Goal: Task Accomplishment & Management: Manage account settings

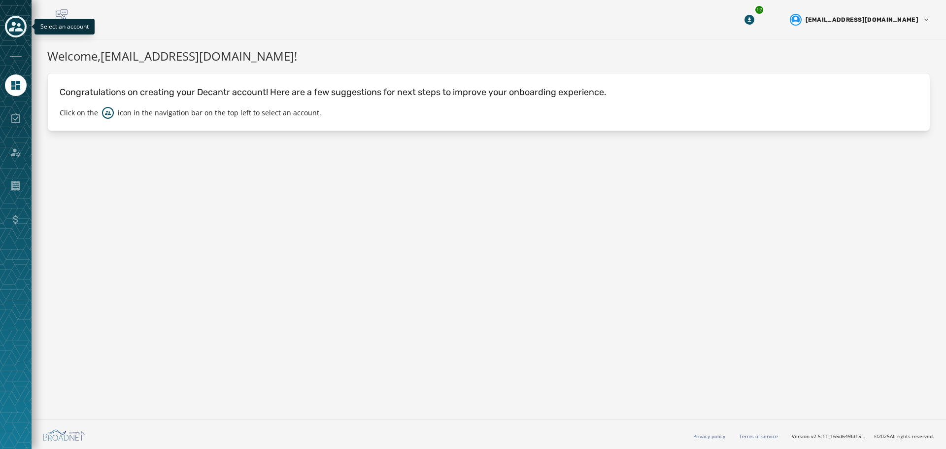
click at [21, 27] on icon "Toggle account select drawer" at bounding box center [16, 27] width 14 height 14
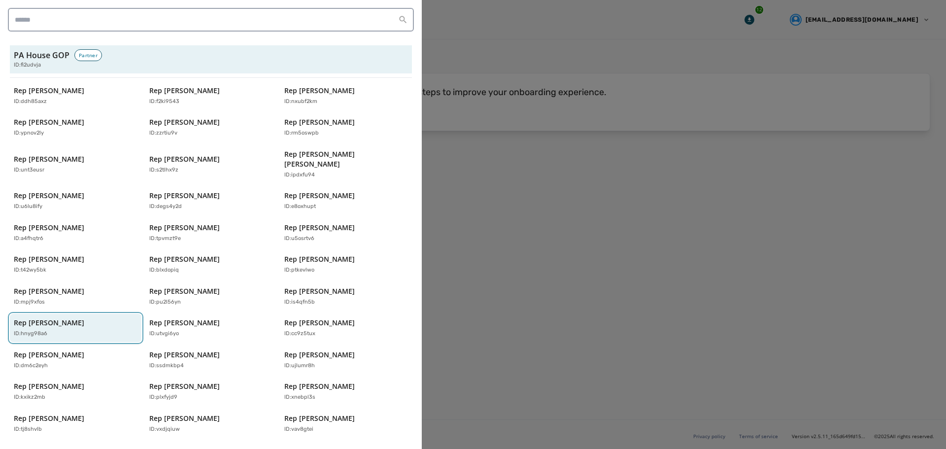
click at [82, 318] on div "Rep [PERSON_NAME] ID: hnyg98a6" at bounding box center [71, 328] width 114 height 20
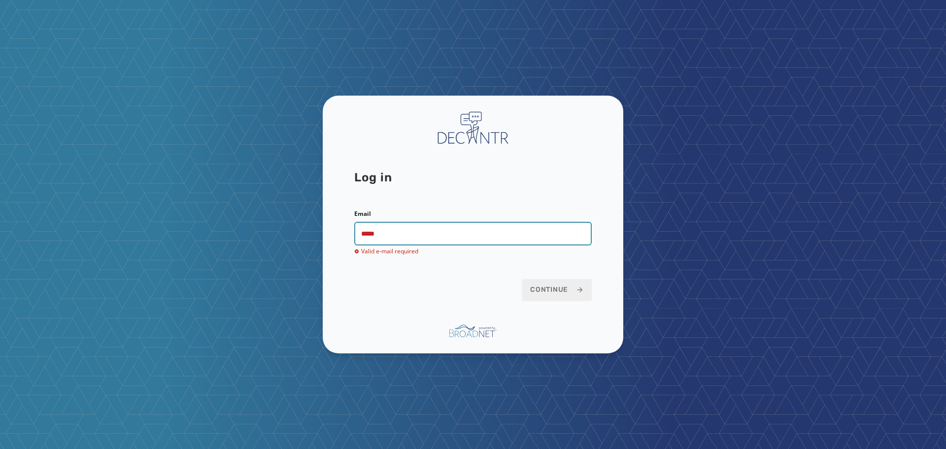
click at [442, 239] on input "*****" at bounding box center [473, 234] width 238 height 24
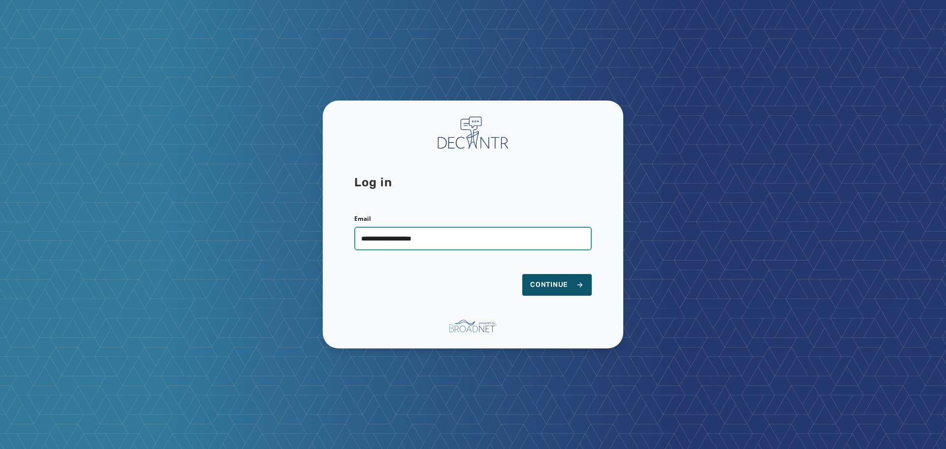
type input "**********"
click at [522, 274] on button "Continue" at bounding box center [556, 285] width 69 height 22
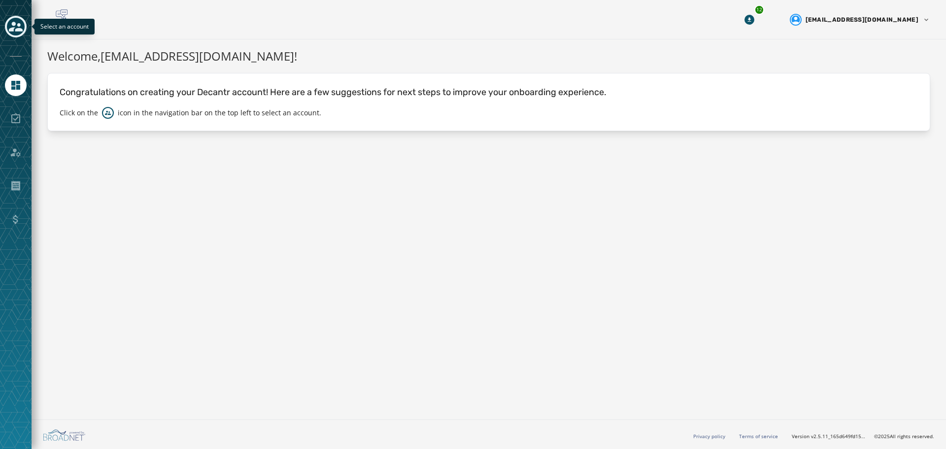
click at [21, 27] on icon "Toggle account select drawer" at bounding box center [16, 27] width 14 height 14
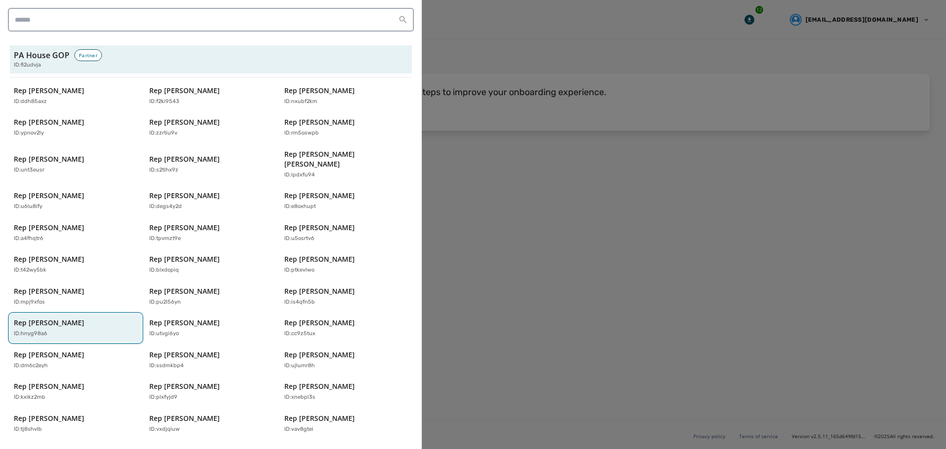
click at [76, 318] on div "Rep [PERSON_NAME] ID: hnyg98a6" at bounding box center [71, 328] width 114 height 20
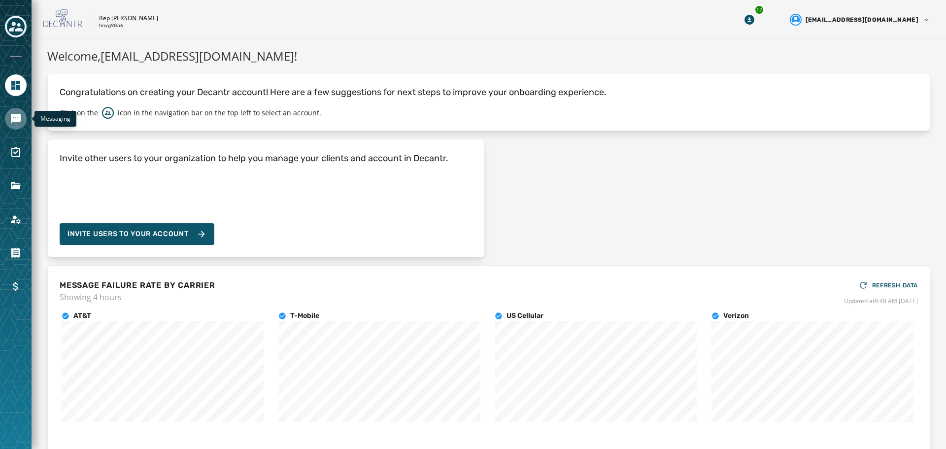
click at [13, 119] on icon "Navigate to Messaging" at bounding box center [16, 119] width 10 height 10
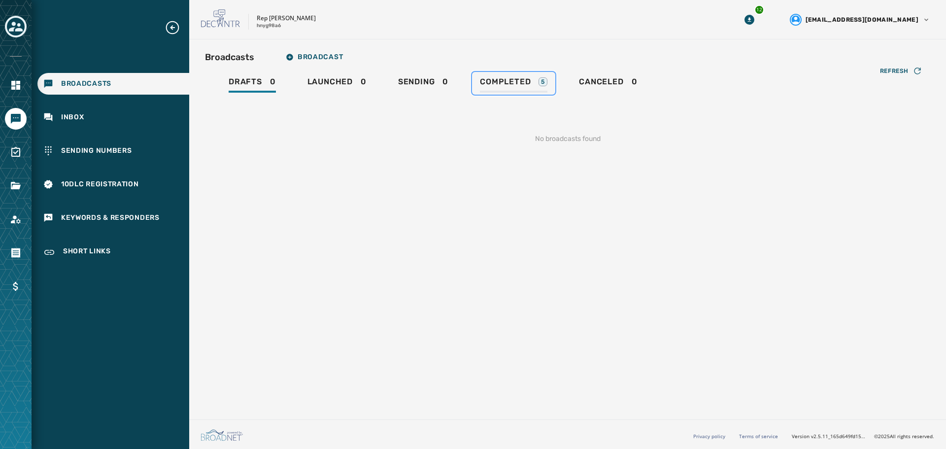
click at [511, 89] on div "Completed 5" at bounding box center [514, 85] width 68 height 16
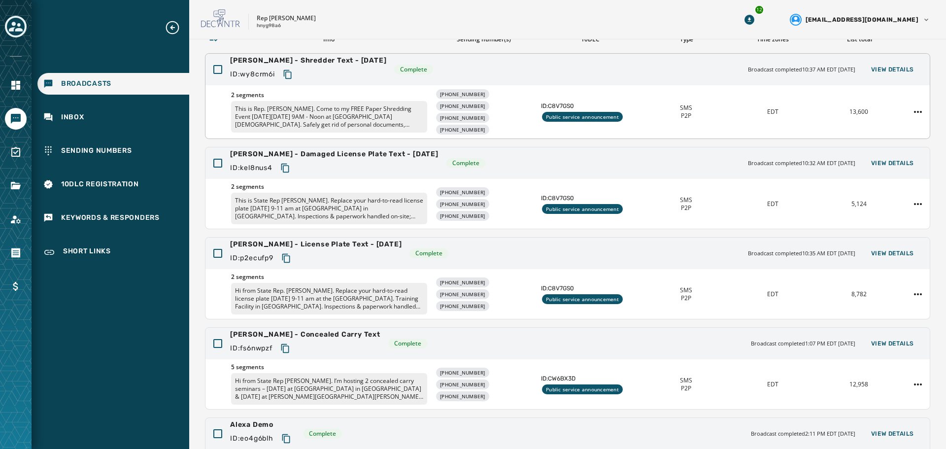
scroll to position [70, 0]
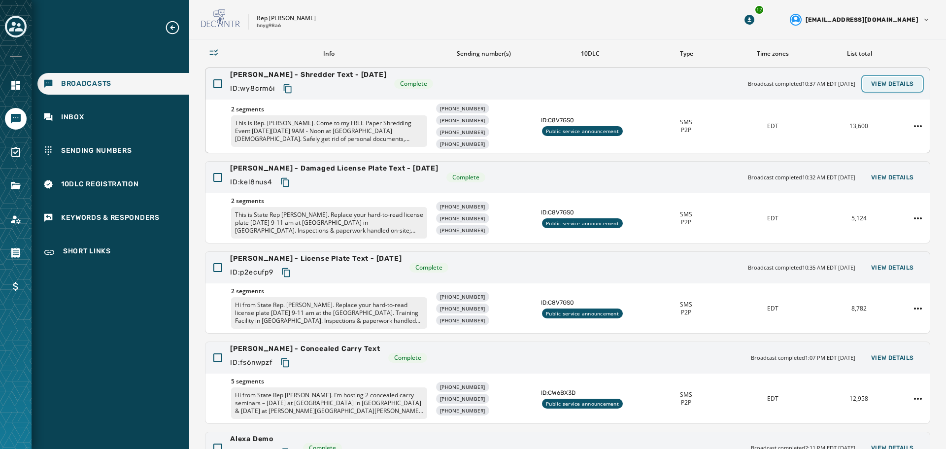
click at [889, 84] on span "View Details" at bounding box center [892, 84] width 43 height 8
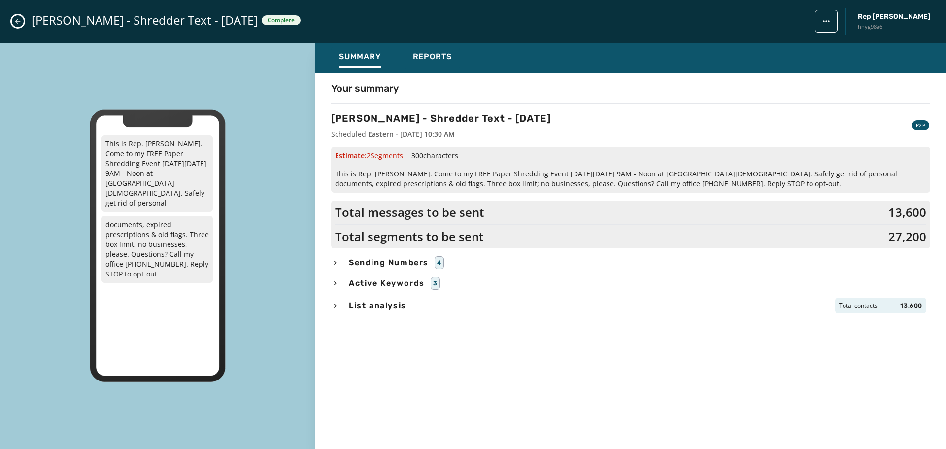
click at [17, 19] on icon "Close admin drawer" at bounding box center [17, 21] width 5 height 5
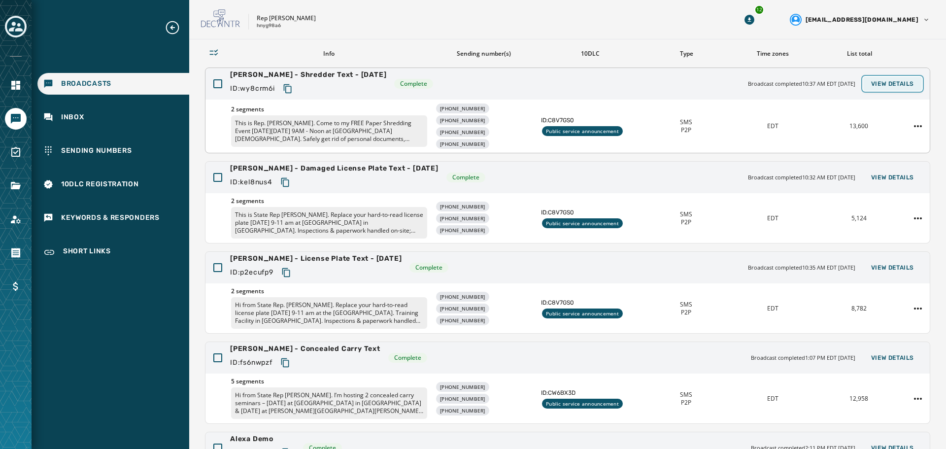
click at [890, 84] on span "View Details" at bounding box center [892, 84] width 43 height 8
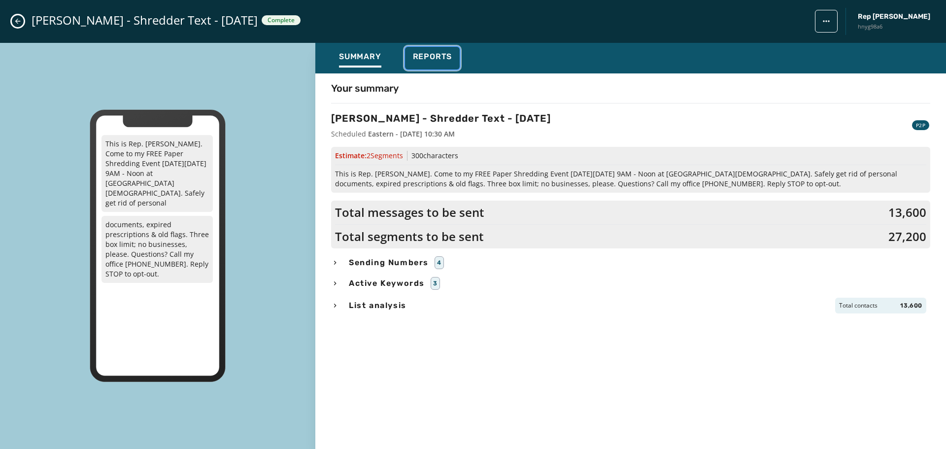
click at [436, 56] on span "Reports" at bounding box center [432, 57] width 39 height 10
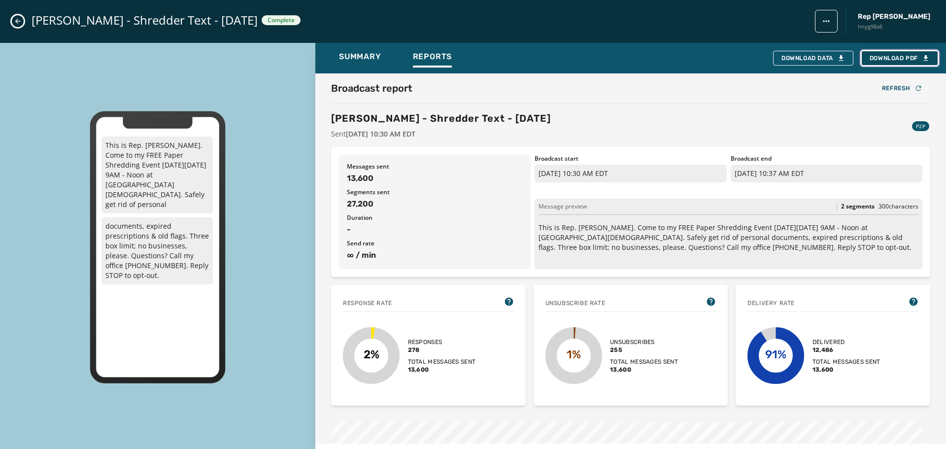
click at [904, 60] on span "Download PDF" at bounding box center [900, 58] width 60 height 8
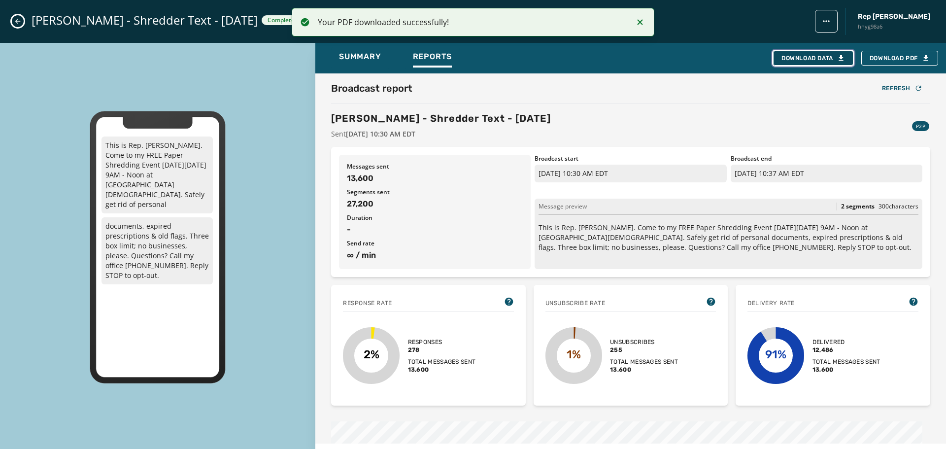
click at [810, 61] on div "Download Data" at bounding box center [814, 58] width 64 height 8
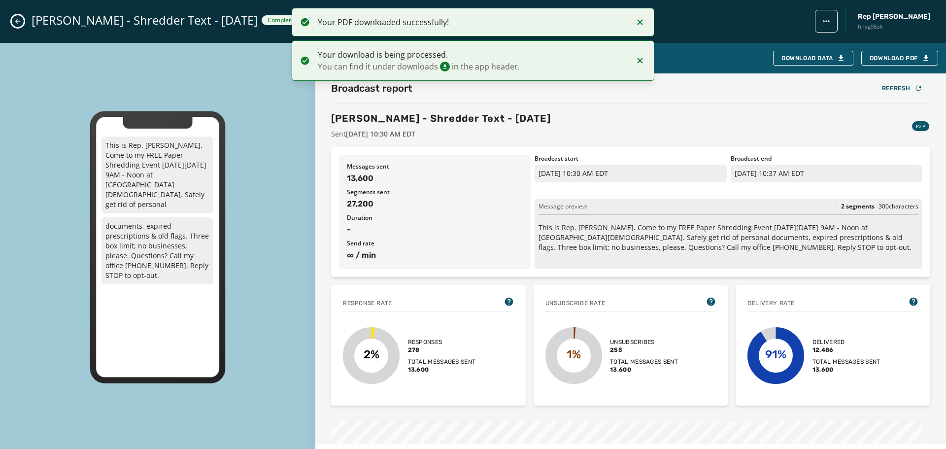
click at [22, 22] on button "Close admin drawer" at bounding box center [18, 21] width 12 height 12
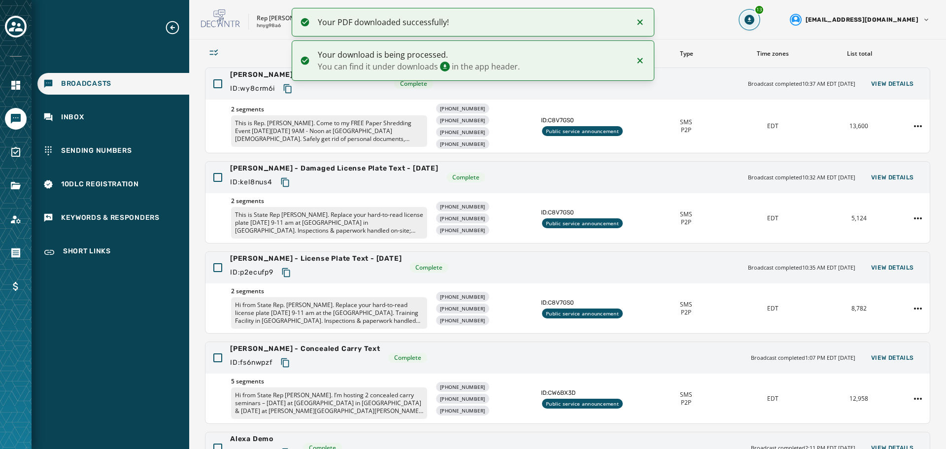
click at [754, 21] on icon "Download Menu" at bounding box center [750, 20] width 10 height 10
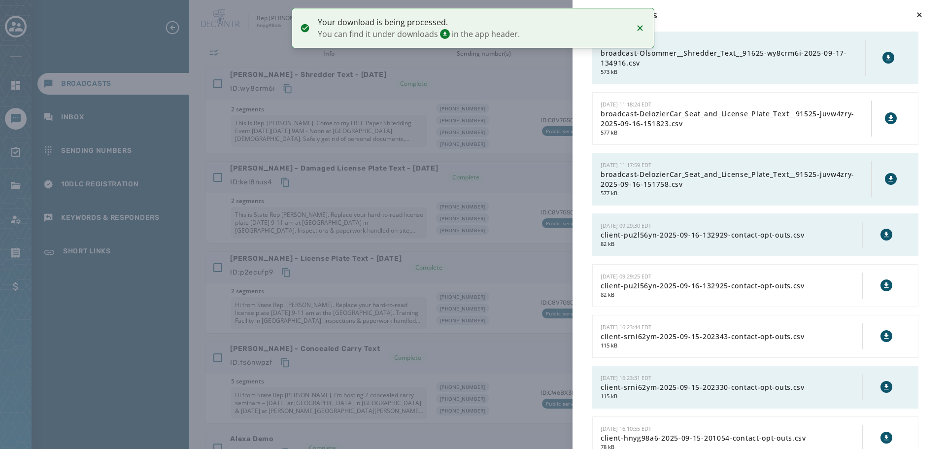
click at [885, 59] on icon at bounding box center [889, 58] width 8 height 8
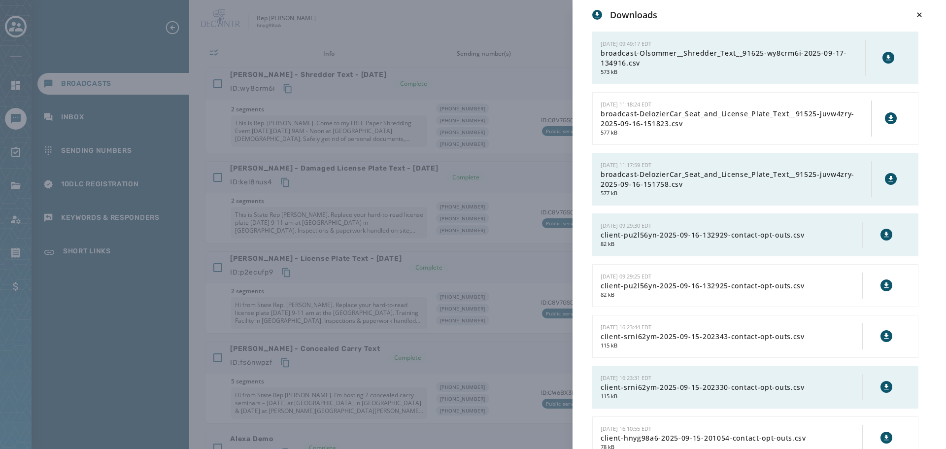
click at [534, 86] on div "Downloads [DATE] 09:49:17 EDT broadcast-Olsommer__Shredder_Text__91625-wy8crm6i…" at bounding box center [473, 224] width 946 height 449
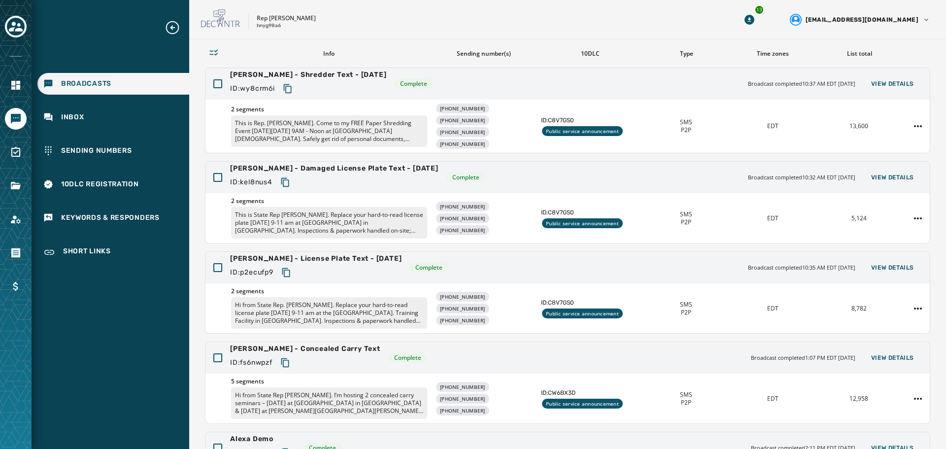
click at [379, 133] on p "This is Rep. [PERSON_NAME]. Come to my FREE Paper Shredding Event [DATE][DATE] …" at bounding box center [329, 131] width 196 height 32
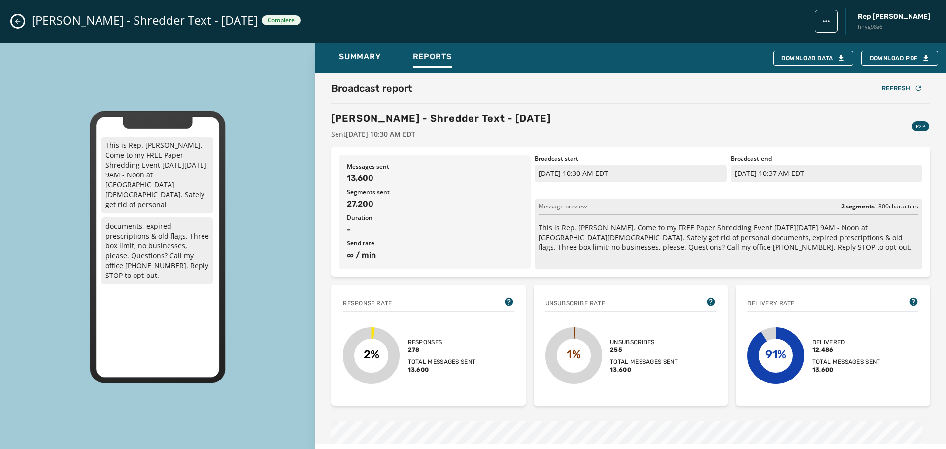
click at [11, 28] on div "[PERSON_NAME] - Shredder Text - [DATE] Complete Rep [PERSON_NAME] hnyg98a6" at bounding box center [473, 21] width 946 height 43
click at [15, 18] on icon "Close admin drawer" at bounding box center [18, 21] width 8 height 8
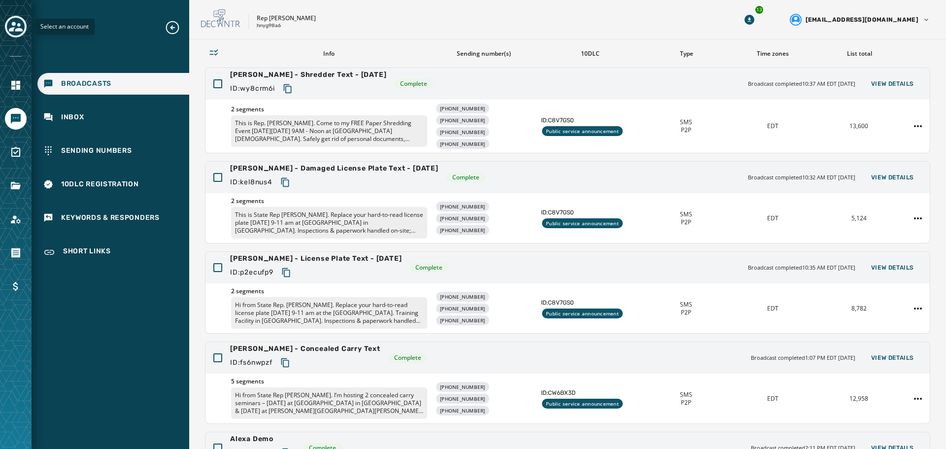
click at [21, 29] on icon "Toggle account select drawer" at bounding box center [16, 27] width 14 height 10
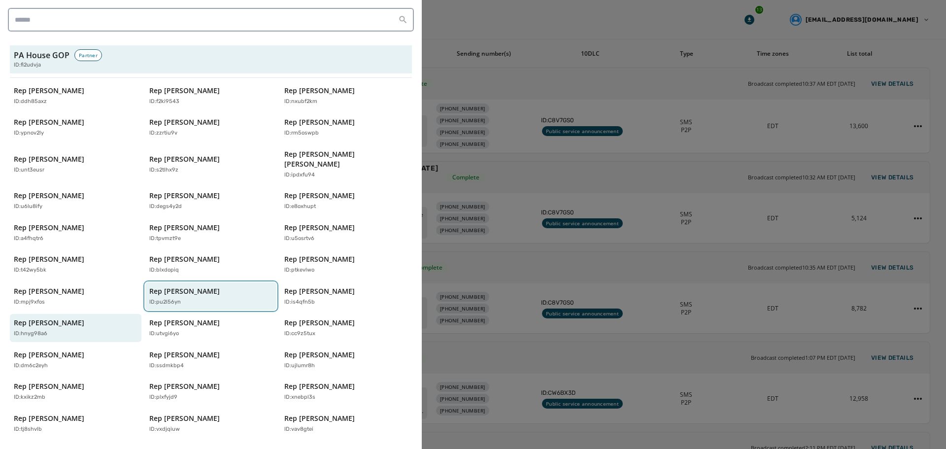
click at [174, 286] on p "Rep [PERSON_NAME]" at bounding box center [184, 291] width 70 height 10
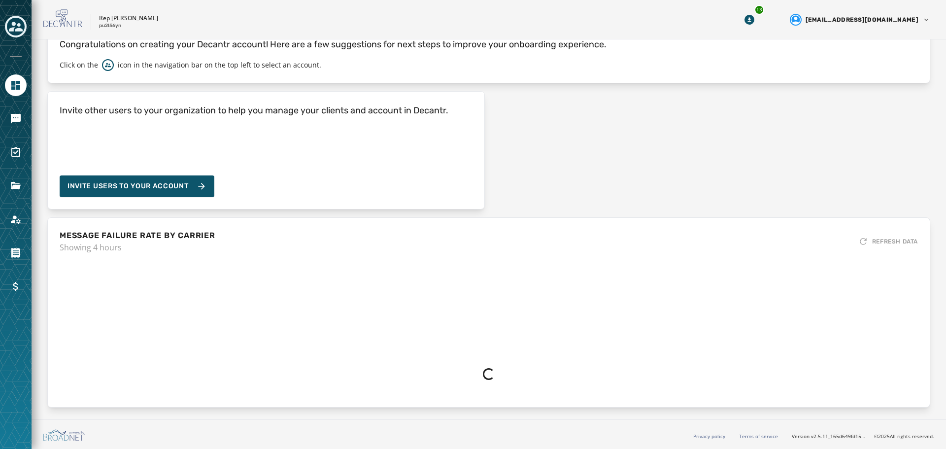
scroll to position [52, 0]
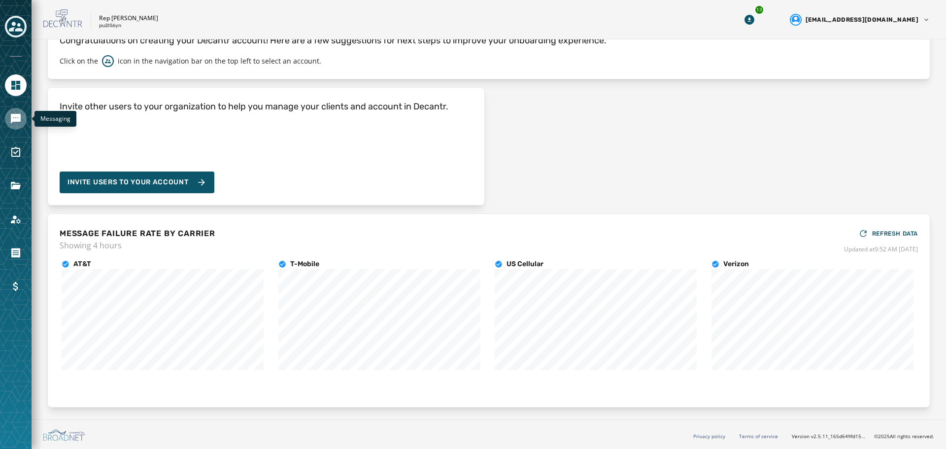
click at [21, 118] on icon "Navigate to Messaging" at bounding box center [16, 119] width 12 height 12
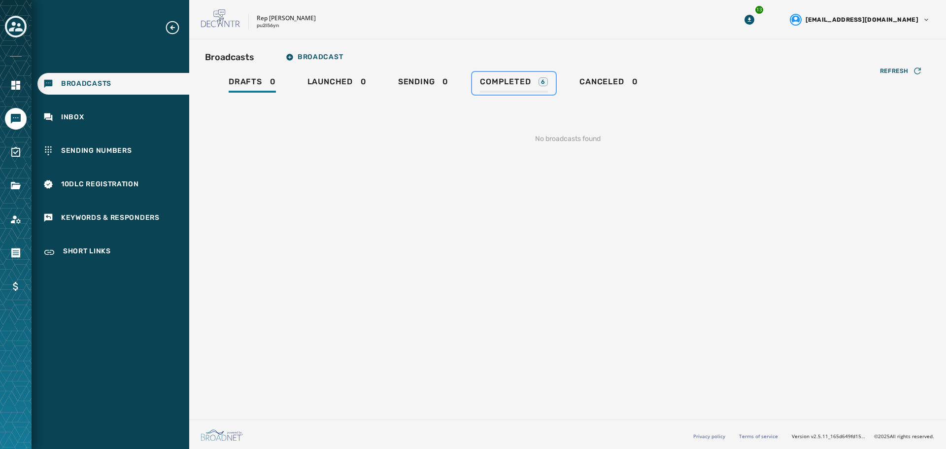
click at [520, 78] on span "Completed" at bounding box center [505, 82] width 51 height 10
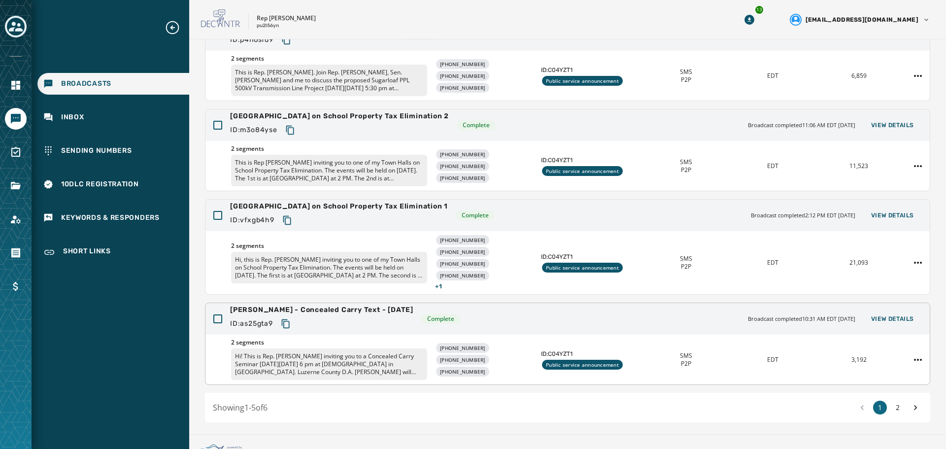
scroll to position [228, 0]
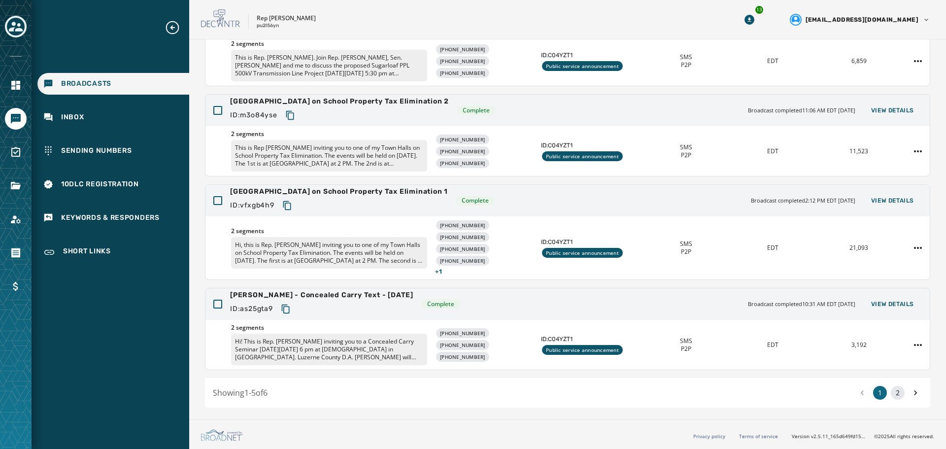
click at [892, 393] on button "2" at bounding box center [898, 393] width 14 height 14
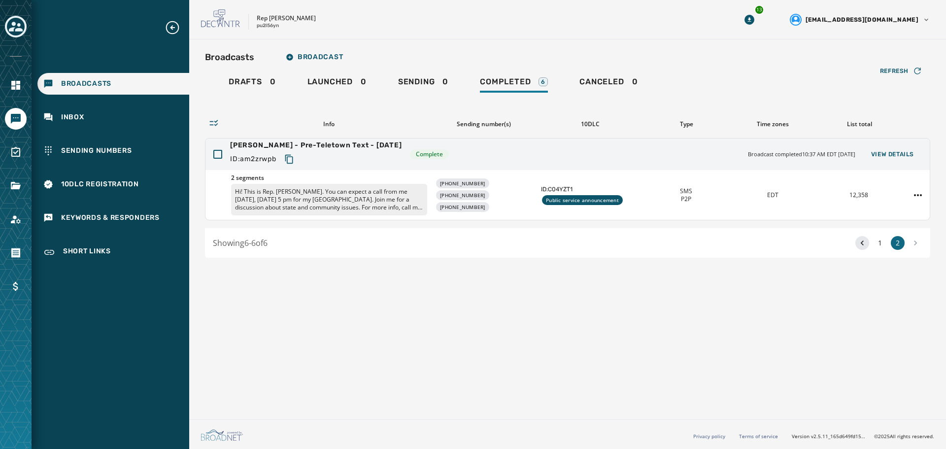
click at [861, 237] on icon at bounding box center [862, 243] width 10 height 14
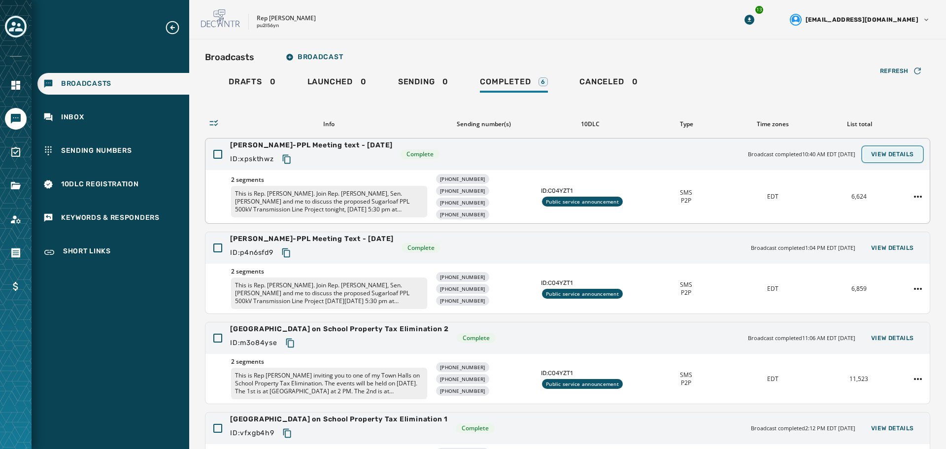
click at [893, 155] on span "View Details" at bounding box center [892, 154] width 43 height 8
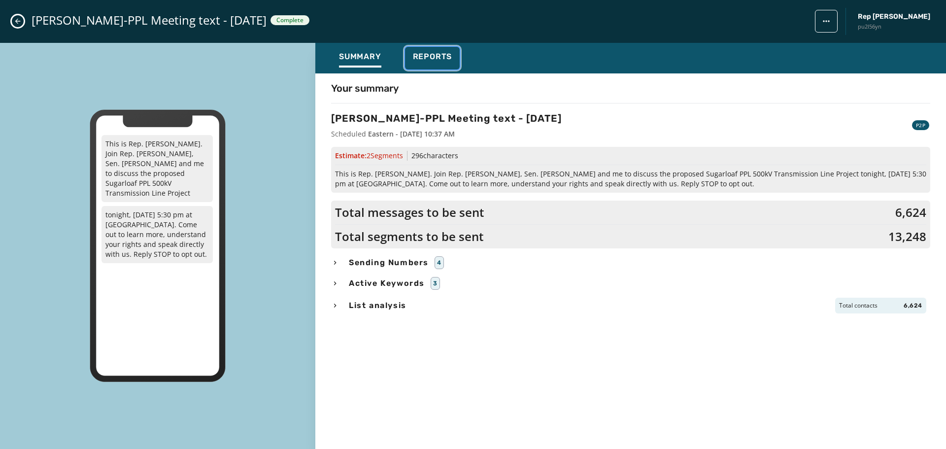
click at [425, 52] on span "Reports" at bounding box center [432, 57] width 39 height 10
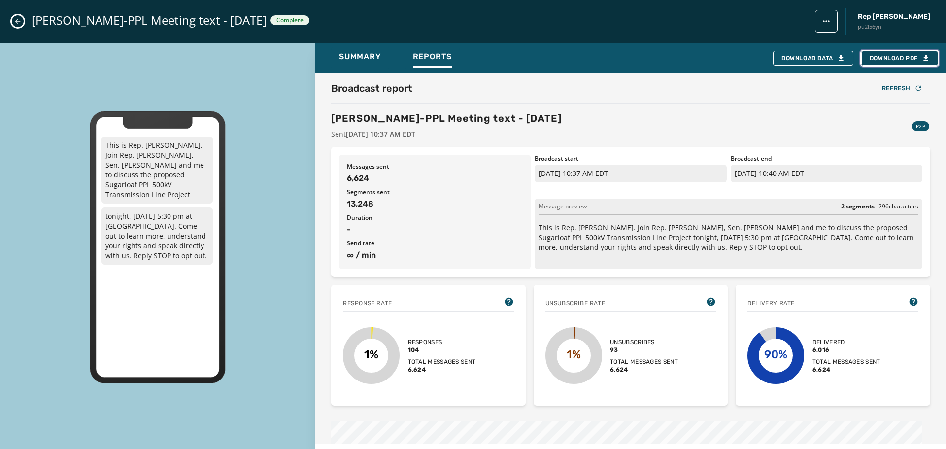
click at [893, 56] on span "Download PDF" at bounding box center [900, 58] width 60 height 8
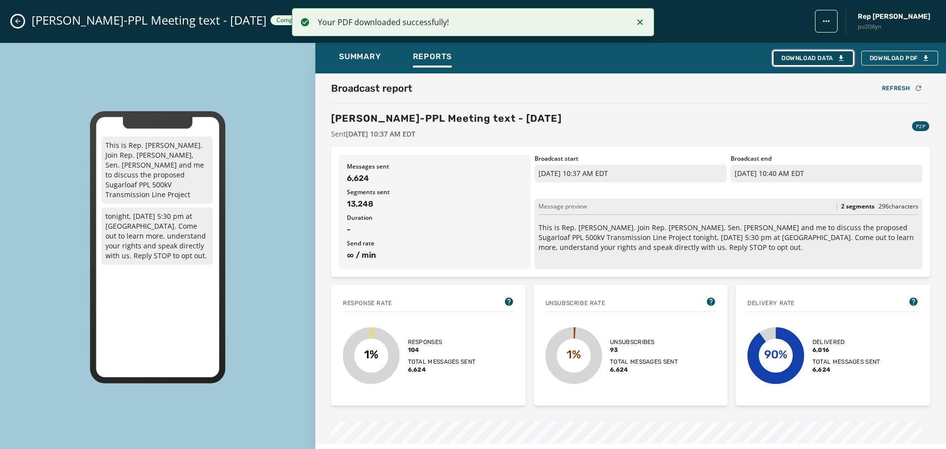
click at [785, 53] on button "Download Data" at bounding box center [813, 58] width 80 height 15
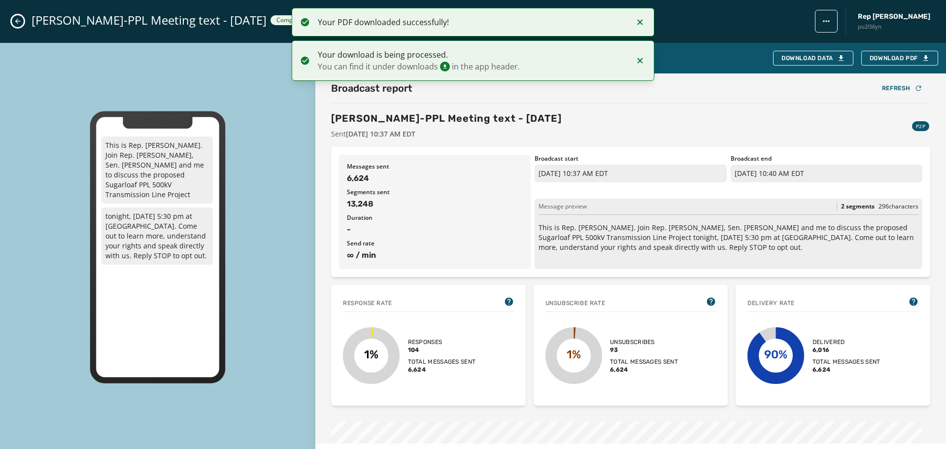
click at [23, 20] on button "Close admin drawer" at bounding box center [18, 21] width 12 height 12
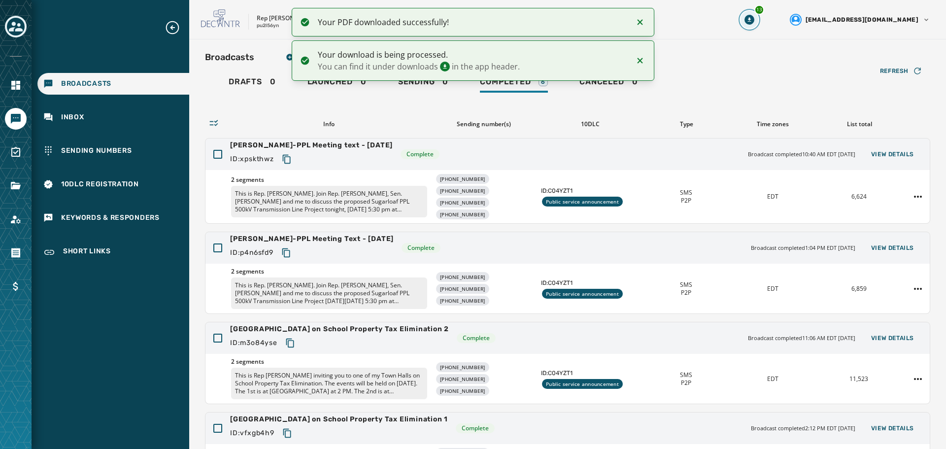
click at [754, 22] on icon "Download Menu" at bounding box center [750, 20] width 10 height 10
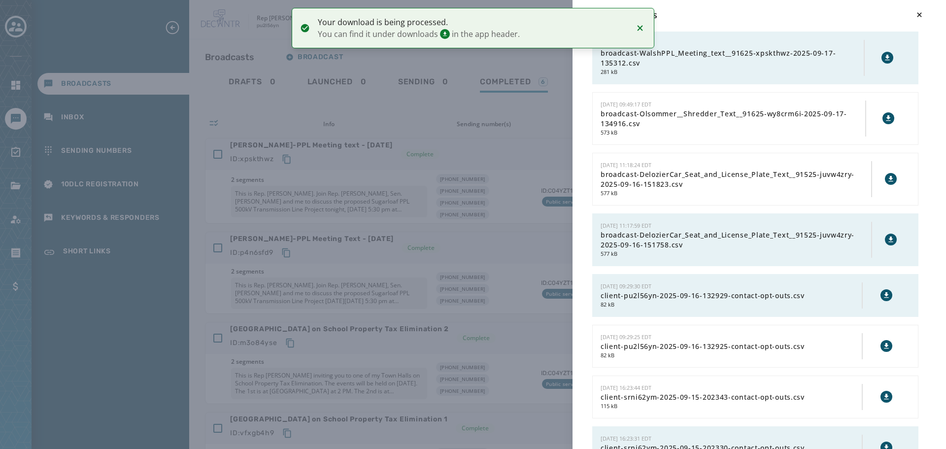
click at [884, 59] on icon at bounding box center [888, 58] width 8 height 8
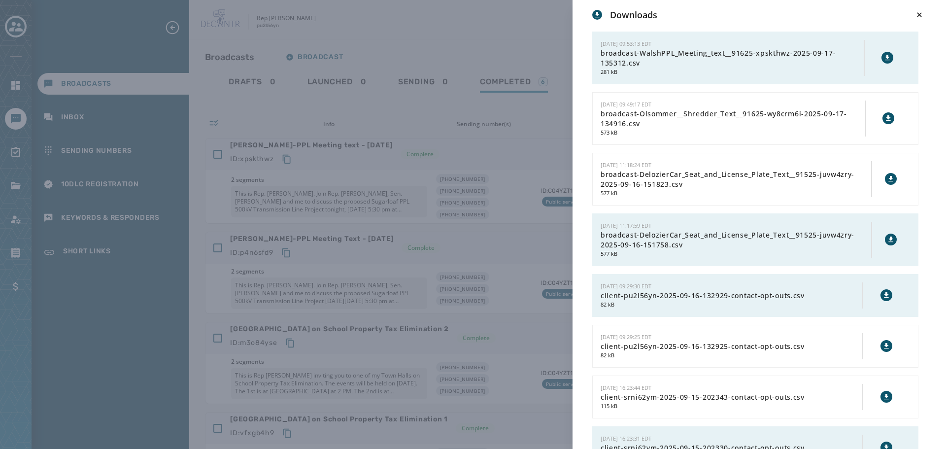
click at [92, 37] on div "Downloads [DATE] 09:53:13 EDT broadcast-WalshPPL_Meeting_text__91625-xpskthwz-2…" at bounding box center [473, 224] width 946 height 449
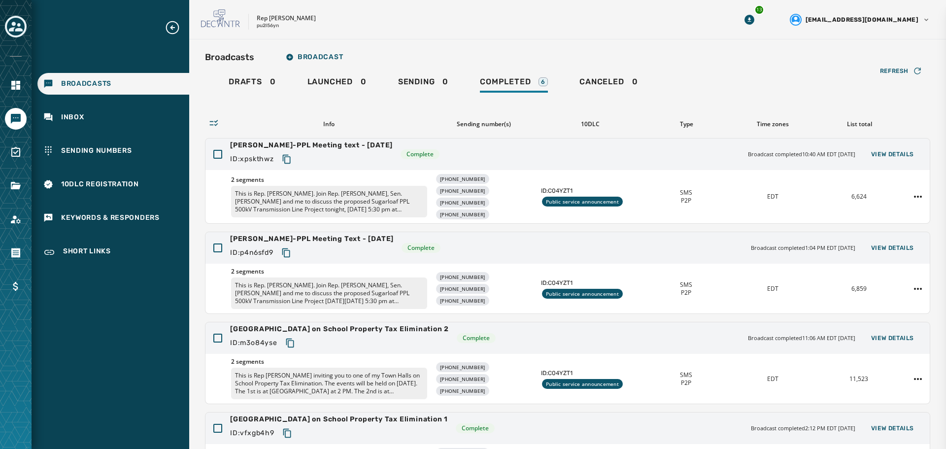
click at [7, 22] on div "Downloads [DATE] 09:53:13 EDT broadcast-WalshPPL_Meeting_text__91625-xpskthwz-2…" at bounding box center [473, 224] width 946 height 449
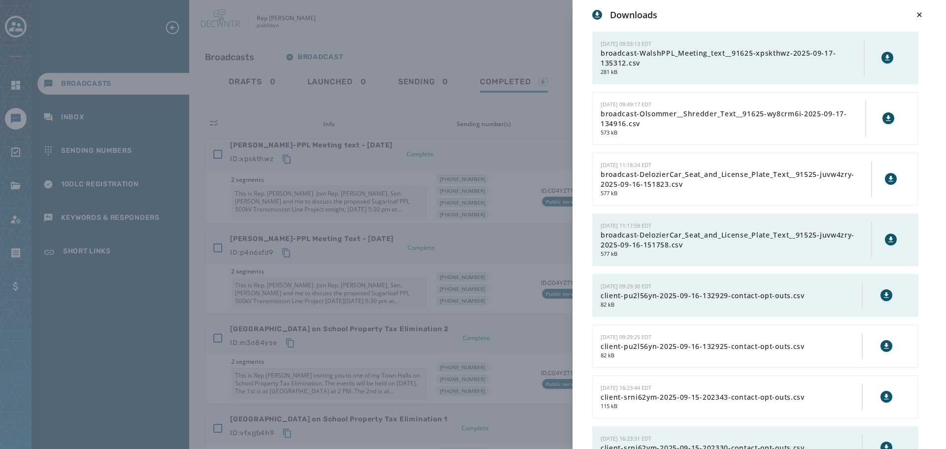
click at [11, 25] on div "Downloads [DATE] 09:53:13 EDT broadcast-WalshPPL_Meeting_text__91625-xpskthwz-2…" at bounding box center [473, 224] width 946 height 449
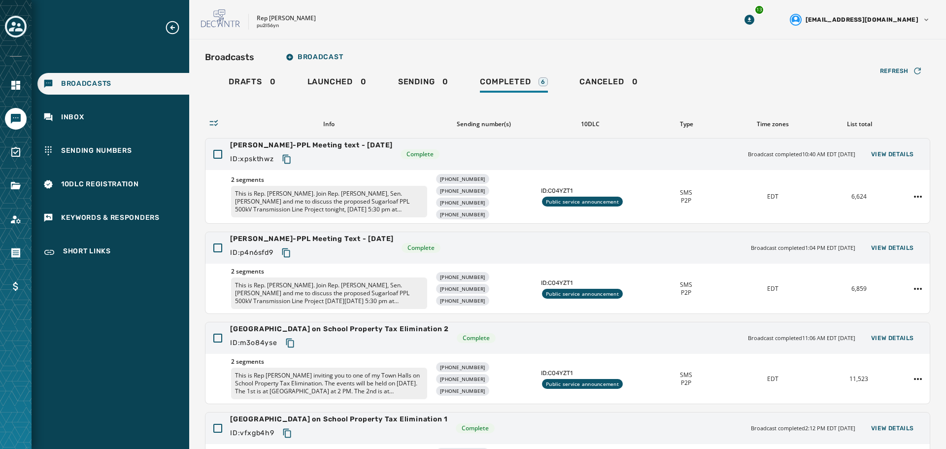
click at [712, 82] on div "Drafts 0 Launched 0 Sending 0 Completed 6 Canceled 0" at bounding box center [567, 83] width 725 height 23
drag, startPoint x: 33, startPoint y: 22, endPoint x: 16, endPoint y: 29, distance: 18.4
click at [32, 23] on div "Broadcasts Inbox Sending Numbers 10DLC Registration Keywords & Responders Short…" at bounding box center [111, 142] width 158 height 244
click at [15, 29] on icon "Toggle account select drawer" at bounding box center [16, 27] width 14 height 14
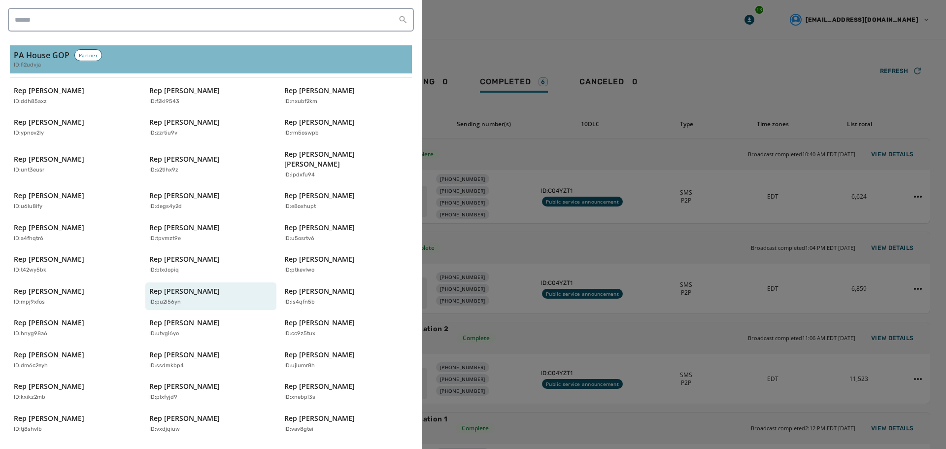
click at [44, 60] on h3 "PA House GOP" at bounding box center [42, 55] width 56 height 12
